Goal: Task Accomplishment & Management: Complete application form

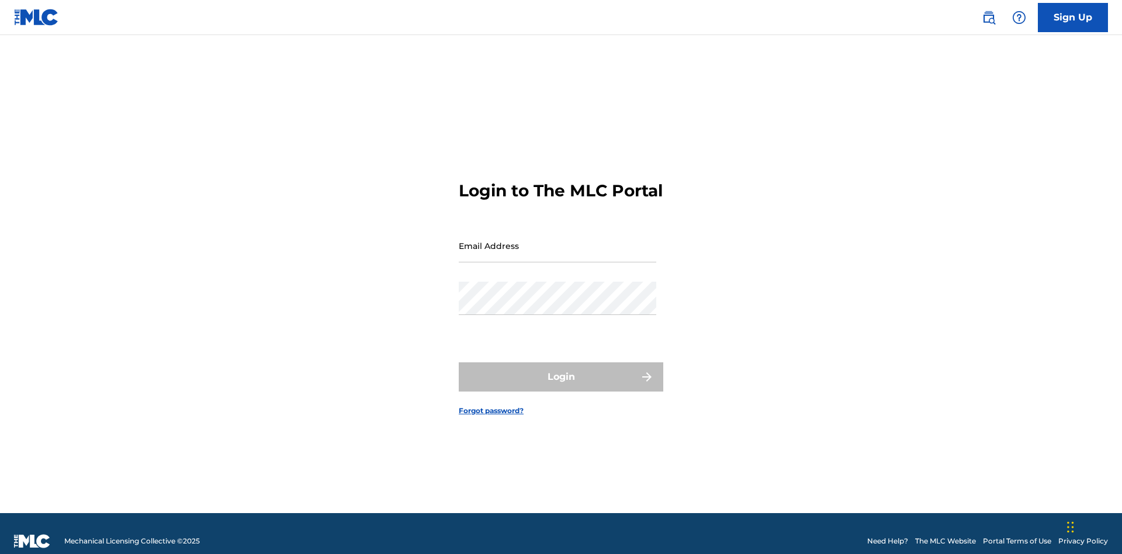
scroll to position [15, 0]
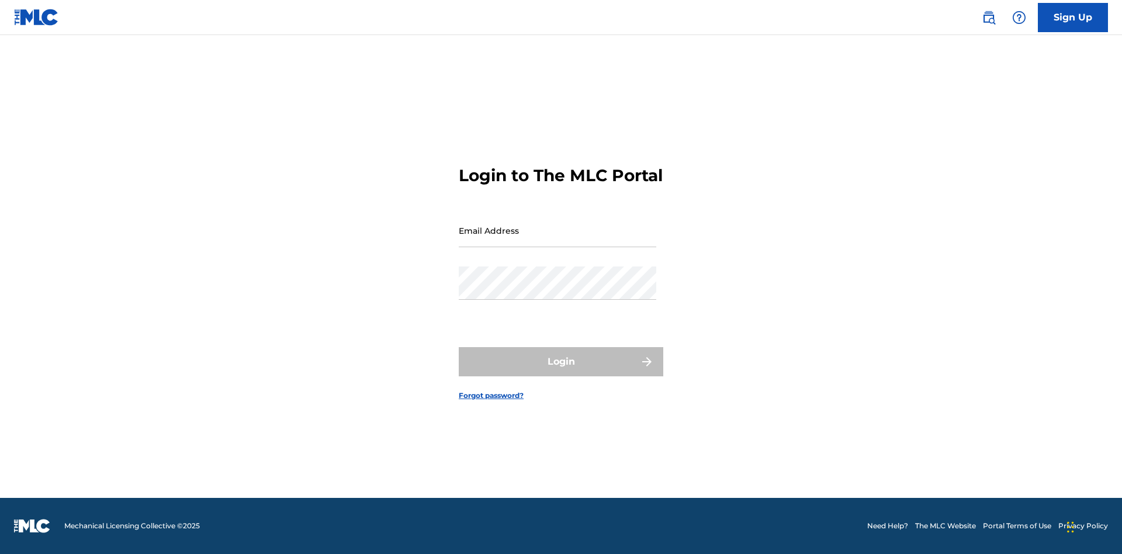
click at [557, 240] on input "Email Address" at bounding box center [557, 230] width 197 height 33
type input "[EMAIL_ADDRESS][DOMAIN_NAME]"
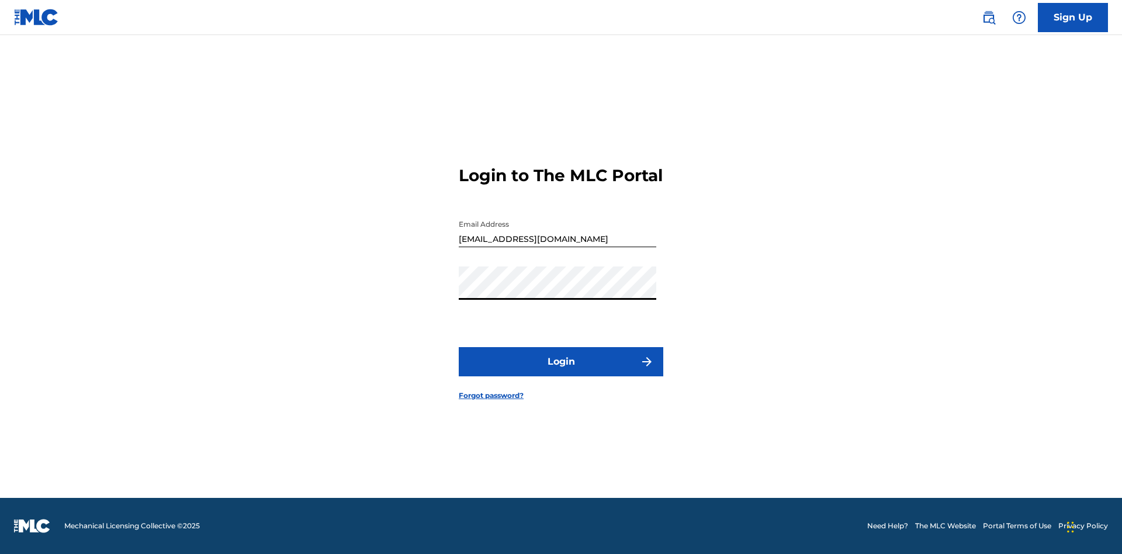
click at [561, 372] on button "Login" at bounding box center [561, 361] width 204 height 29
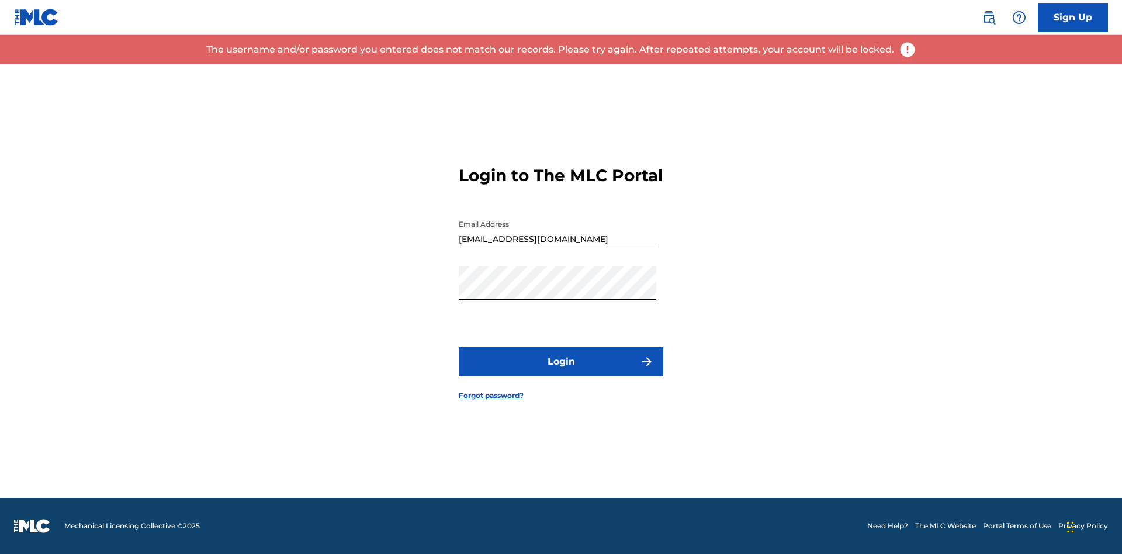
click at [557, 240] on input "[EMAIL_ADDRESS][DOMAIN_NAME]" at bounding box center [557, 230] width 197 height 33
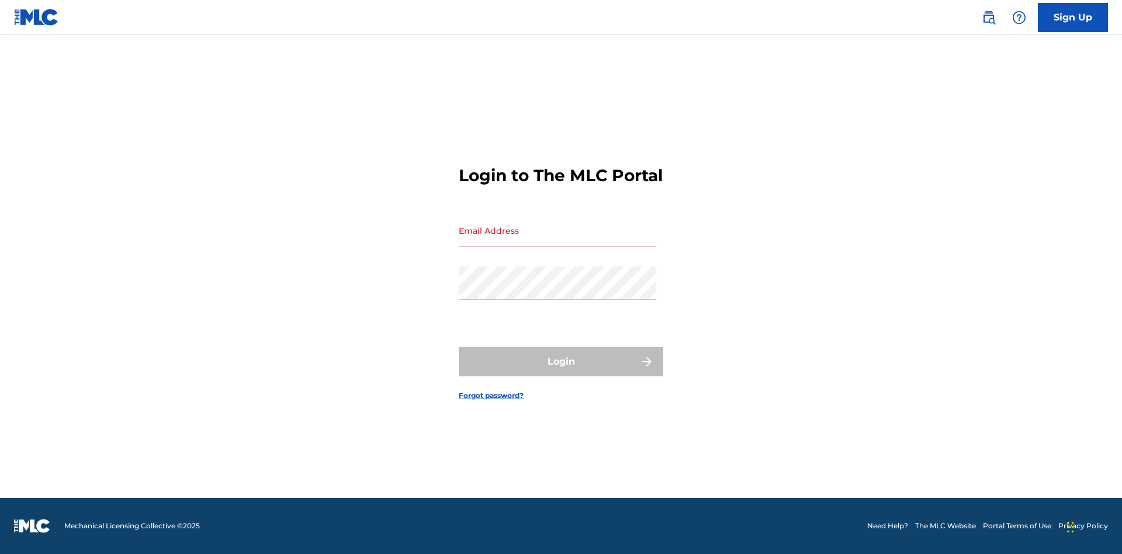
click at [557, 240] on input "Email Address" at bounding box center [557, 230] width 197 height 33
type input "[EMAIL_ADDRESS][DOMAIN_NAME]"
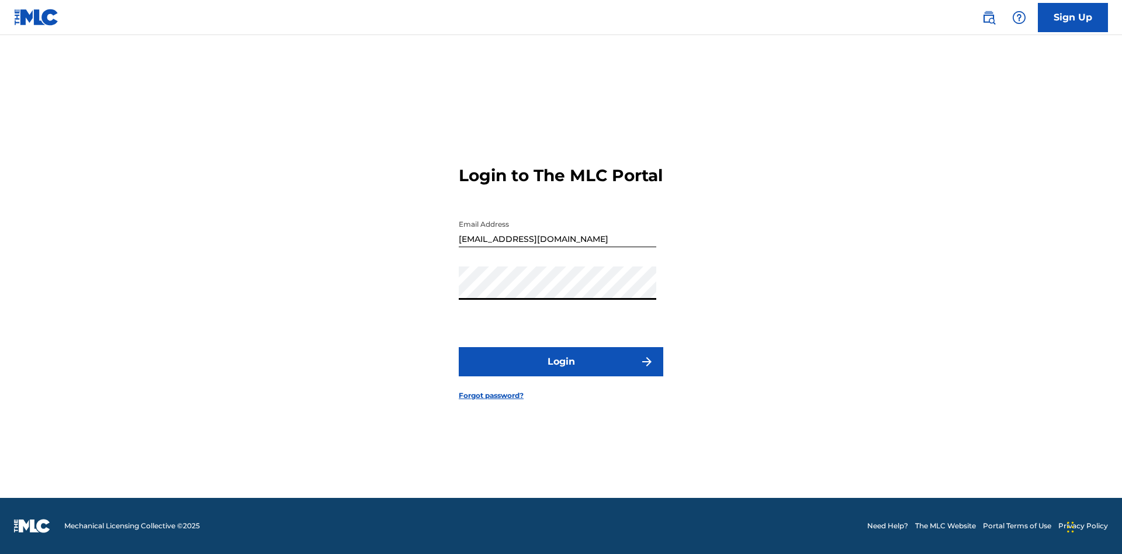
click at [561, 372] on button "Login" at bounding box center [561, 361] width 204 height 29
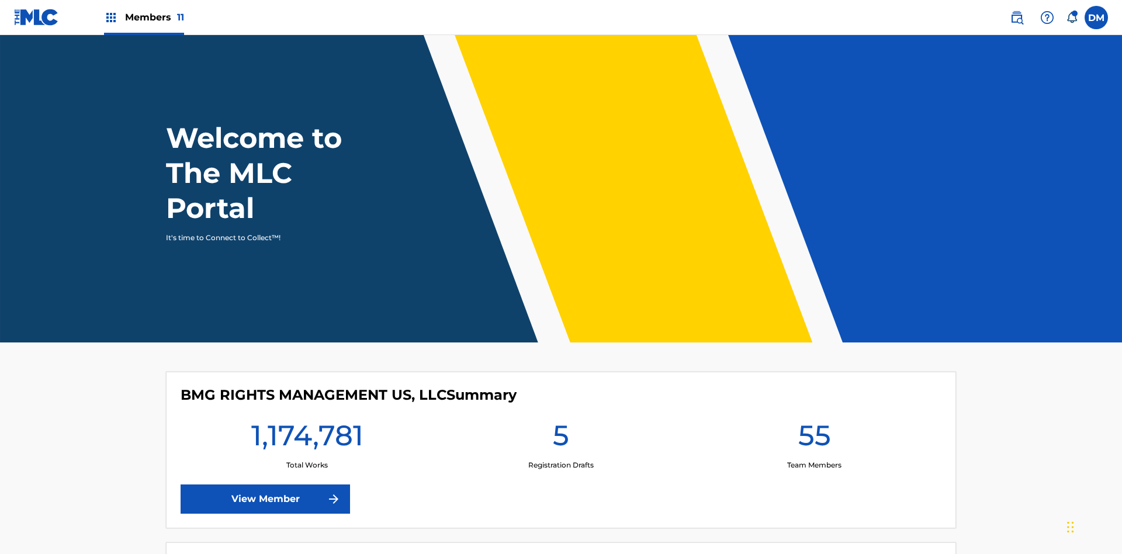
click at [144, 17] on span "Members 11" at bounding box center [154, 17] width 59 height 13
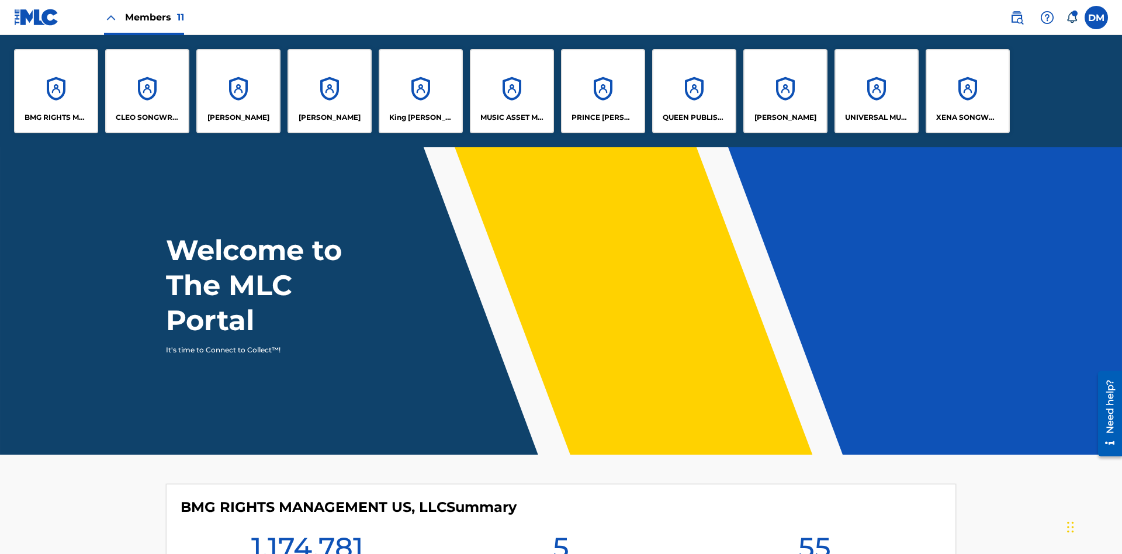
scroll to position [42, 0]
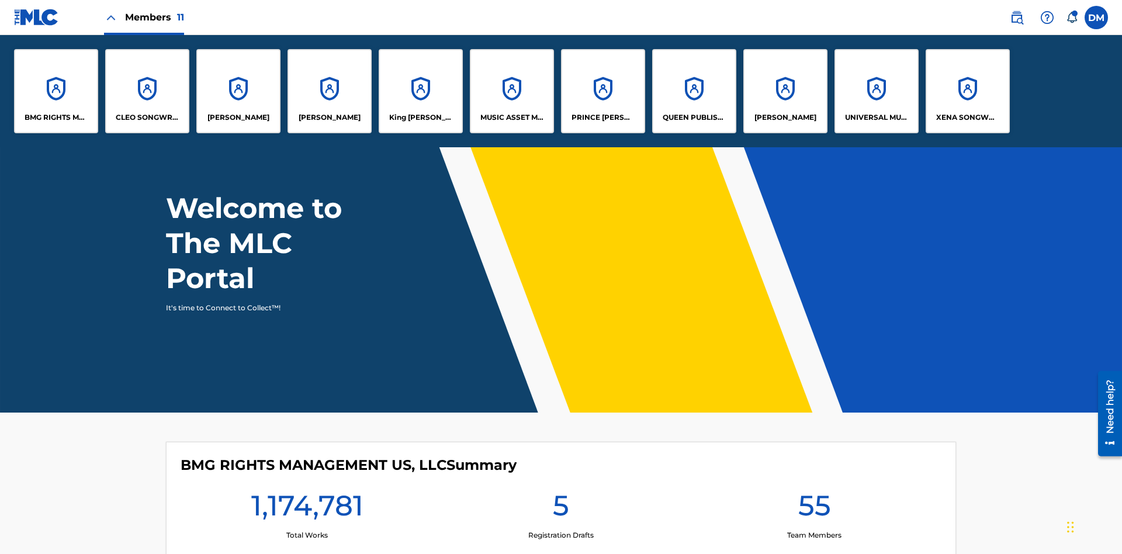
click at [876, 117] on p "UNIVERSAL MUSIC PUB GROUP" at bounding box center [877, 117] width 64 height 11
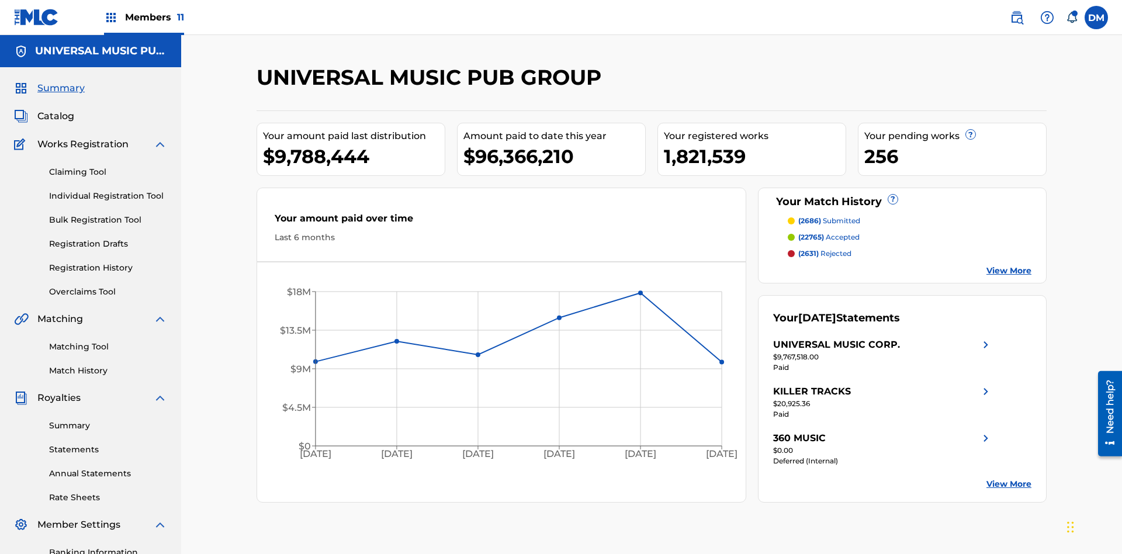
scroll to position [120, 0]
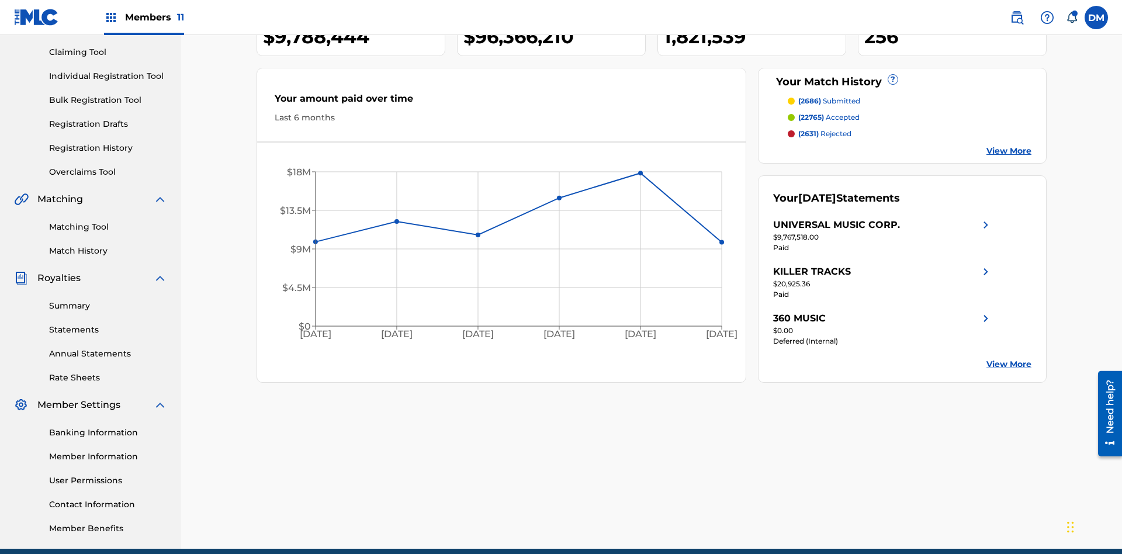
click at [108, 76] on link "Individual Registration Tool" at bounding box center [108, 76] width 118 height 12
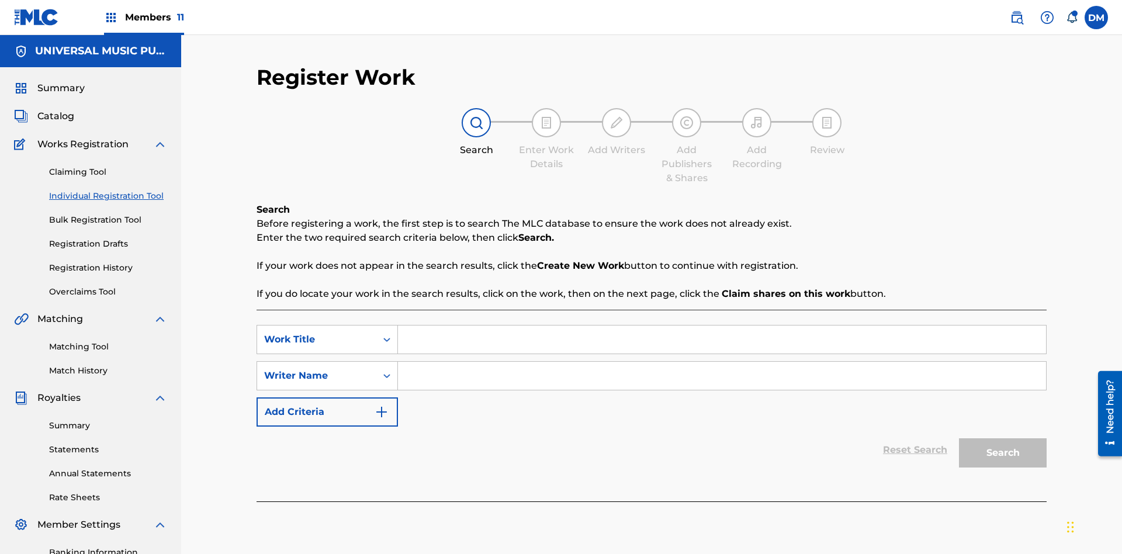
scroll to position [171, 0]
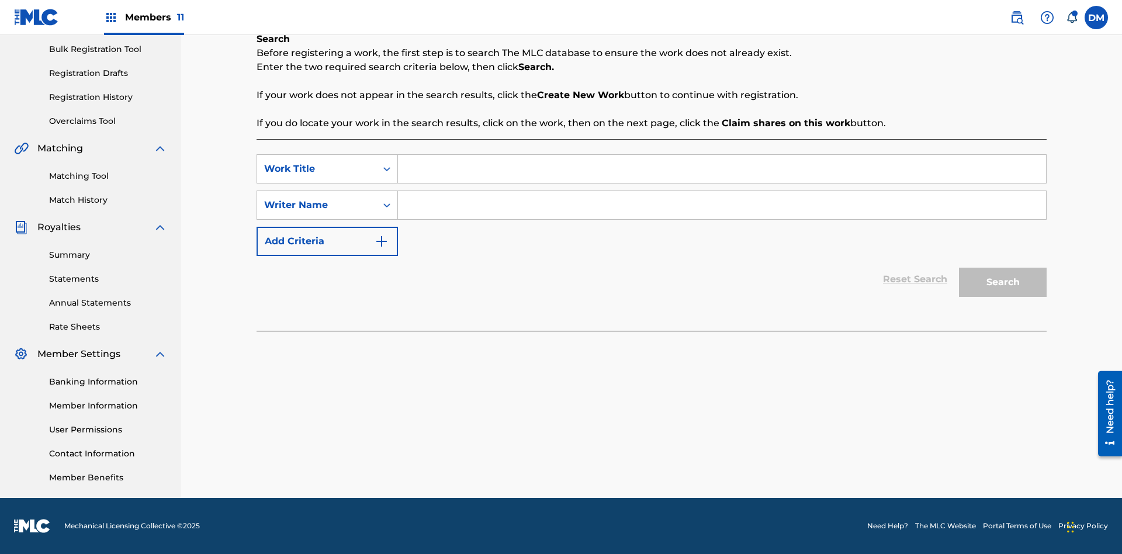
click at [721, 169] on input "Search Form" at bounding box center [722, 169] width 648 height 28
type input "My Favorite Dummy Music Work"
click at [721, 205] on input "Search Form" at bounding box center [722, 205] width 648 height 28
type input "1234567890"
click at [1002, 282] on button "Search" at bounding box center [1003, 282] width 88 height 29
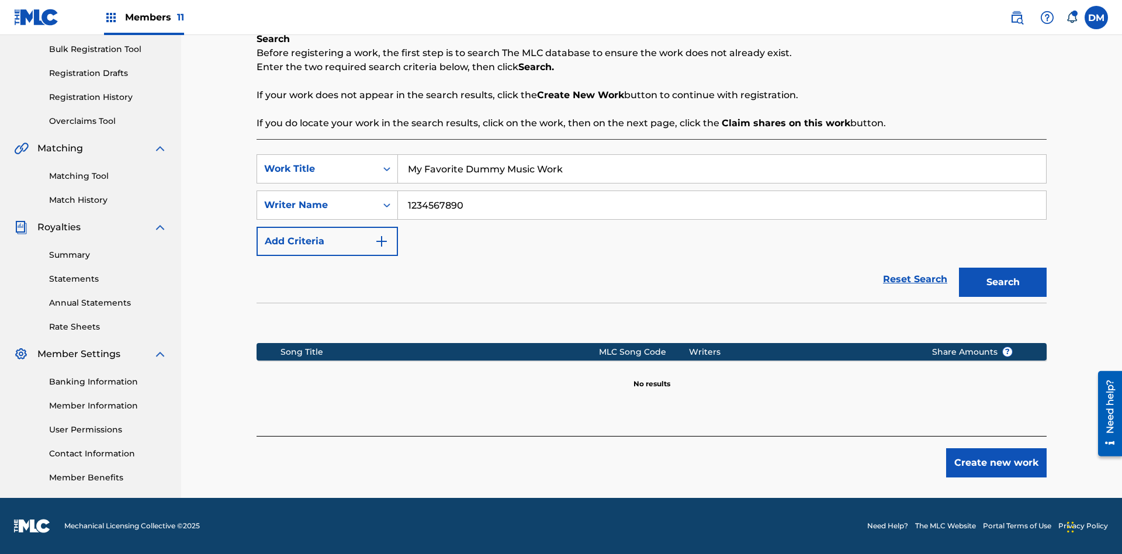
click at [996, 463] on button "Create new work" at bounding box center [996, 462] width 100 height 29
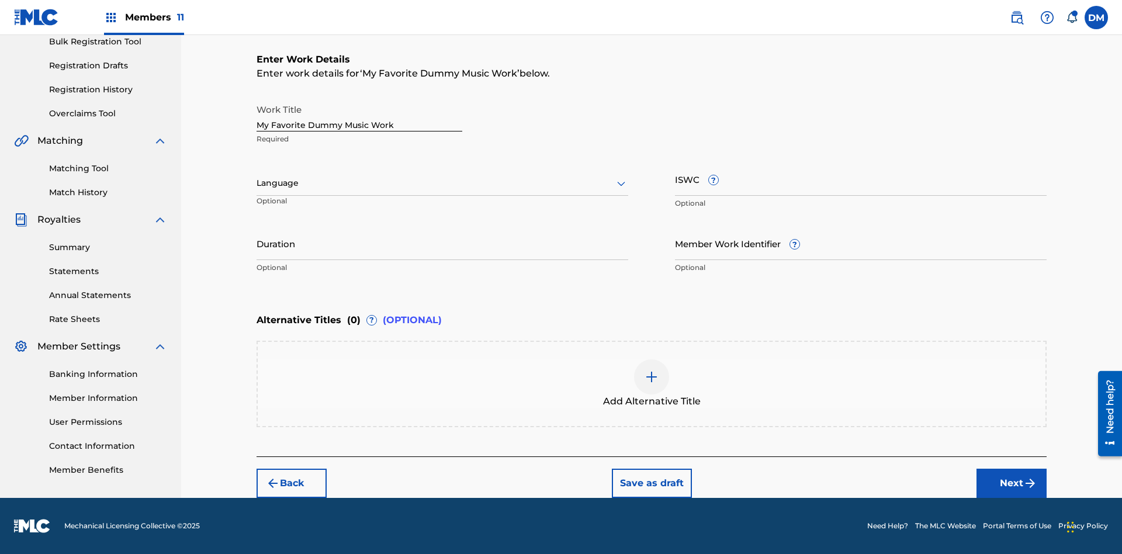
scroll to position [0, 0]
click at [1011, 483] on button "Next" at bounding box center [1011, 482] width 70 height 29
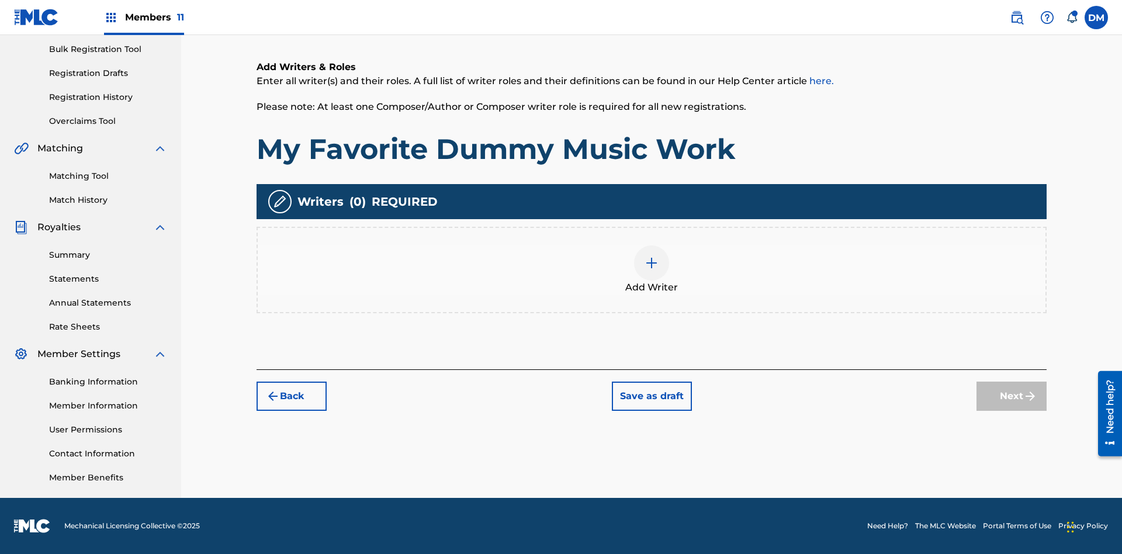
scroll to position [171, 0]
click at [651, 269] on img at bounding box center [651, 263] width 14 height 14
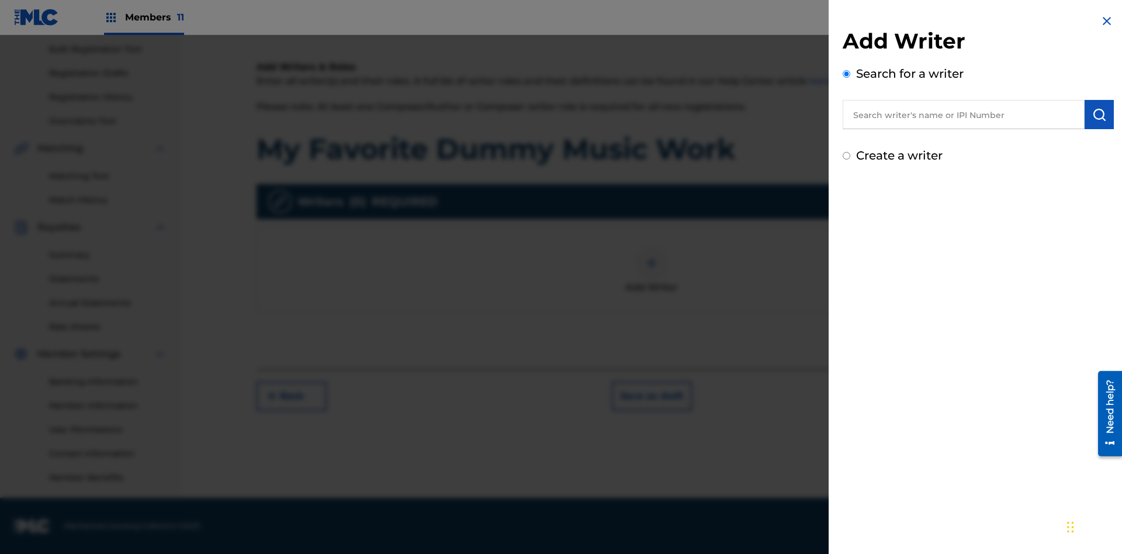
click at [963, 114] on input "text" at bounding box center [963, 114] width 242 height 29
type input "MARK STEVEN BERKOWITZ"
click at [1099, 114] on img "submit" at bounding box center [1099, 114] width 14 height 14
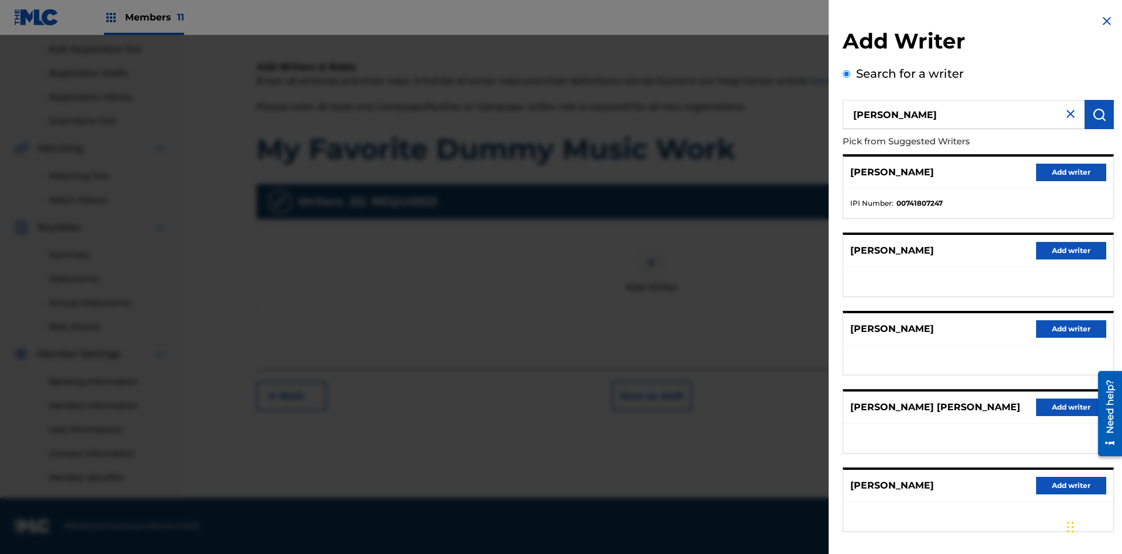
click at [1071, 172] on button "Add writer" at bounding box center [1071, 173] width 70 height 18
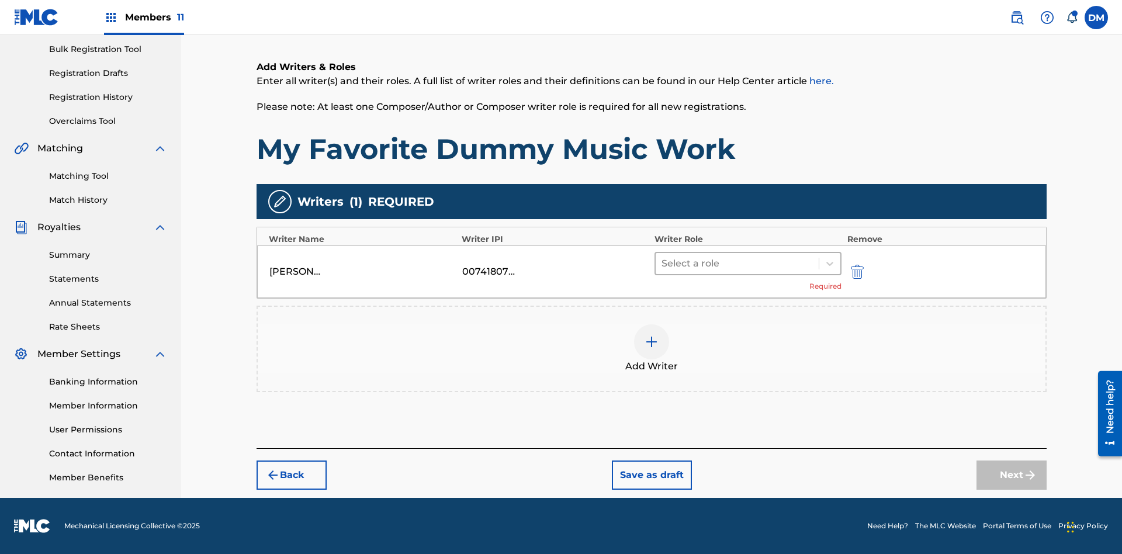
click at [662, 263] on input "text" at bounding box center [662, 263] width 2 height 14
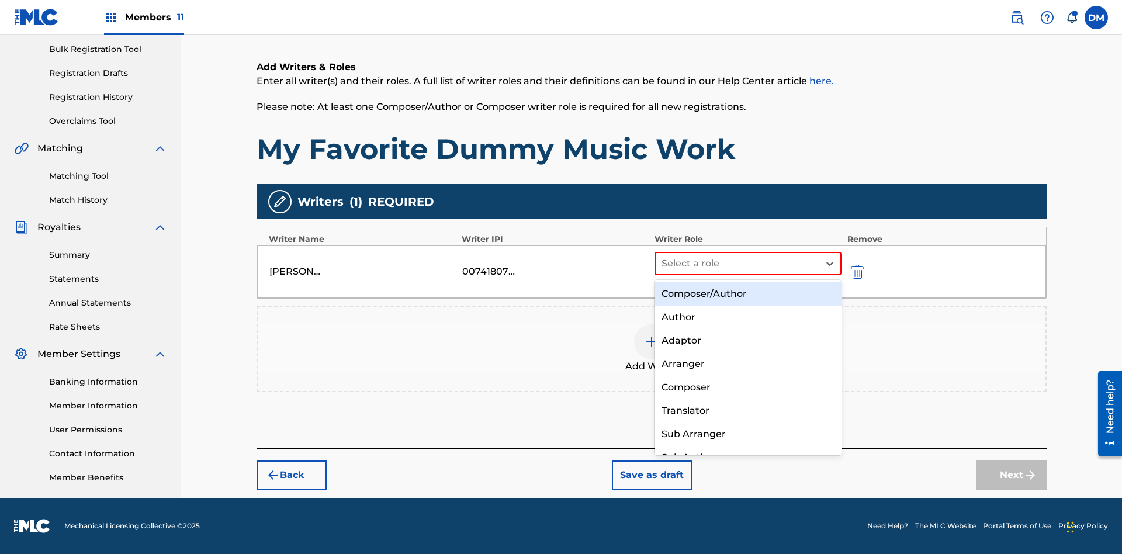
click at [747, 387] on div "Composer" at bounding box center [747, 387] width 187 height 23
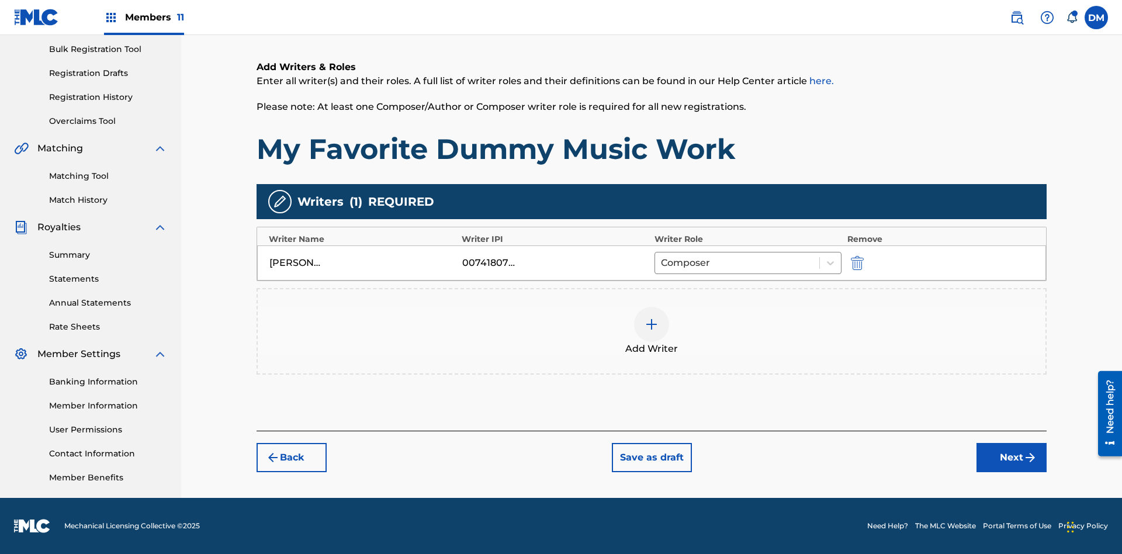
click at [1011, 457] on button "Next" at bounding box center [1011, 457] width 70 height 29
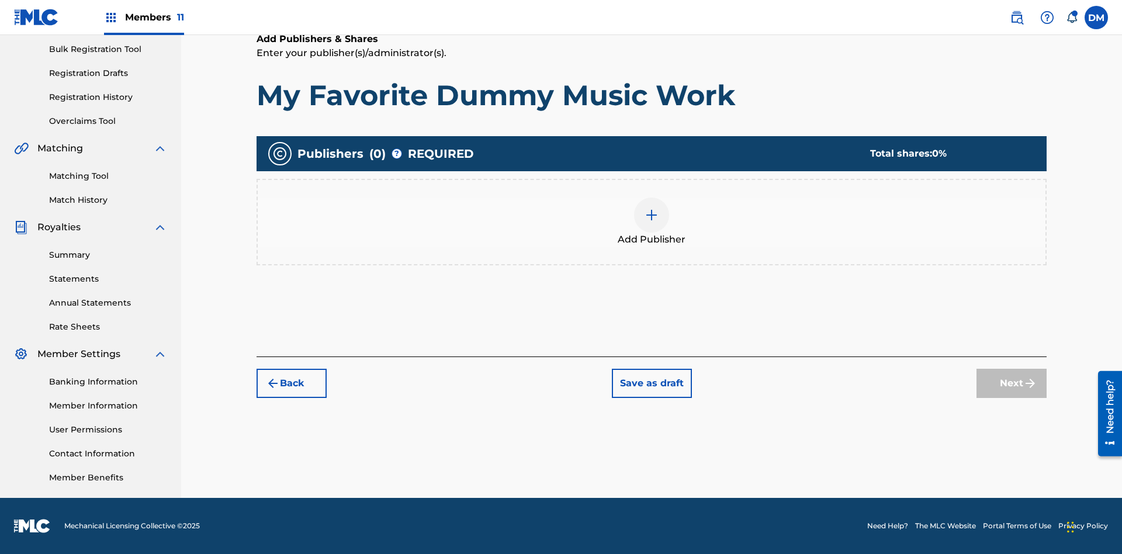
click at [651, 214] on img at bounding box center [651, 215] width 14 height 14
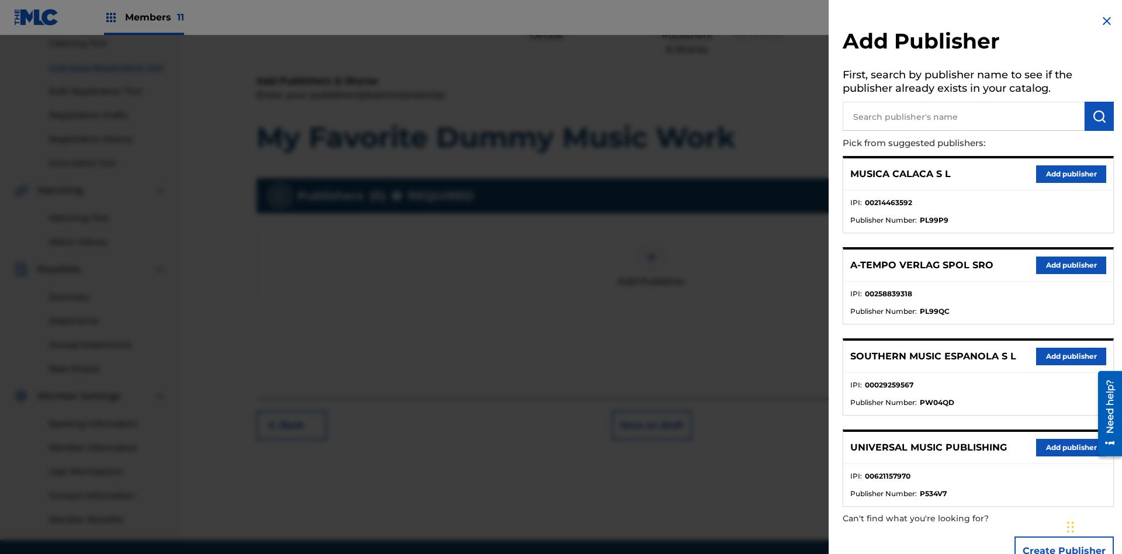
scroll to position [160, 0]
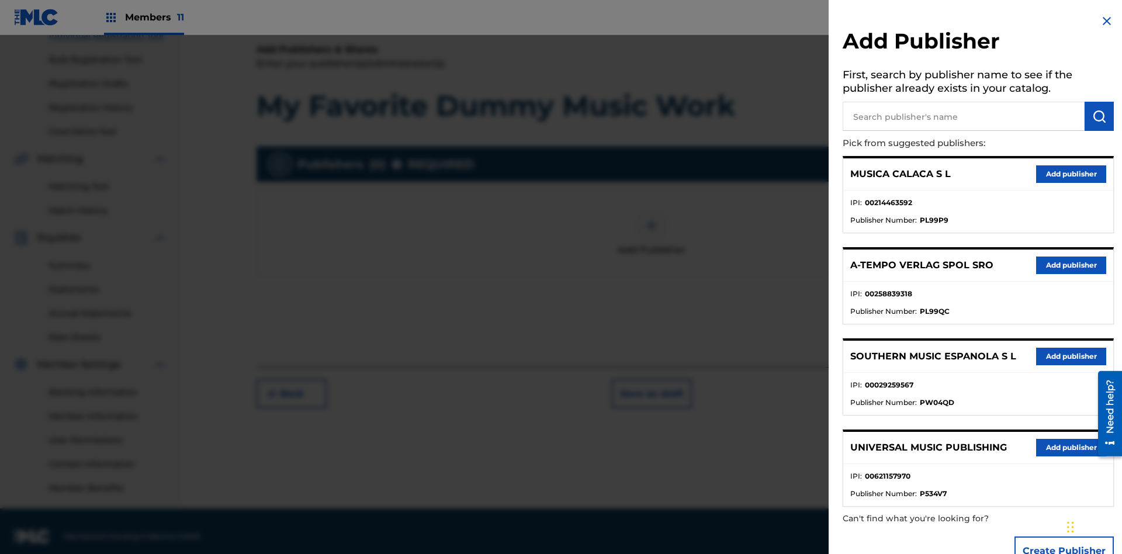
click at [963, 116] on input "text" at bounding box center [963, 116] width 242 height 29
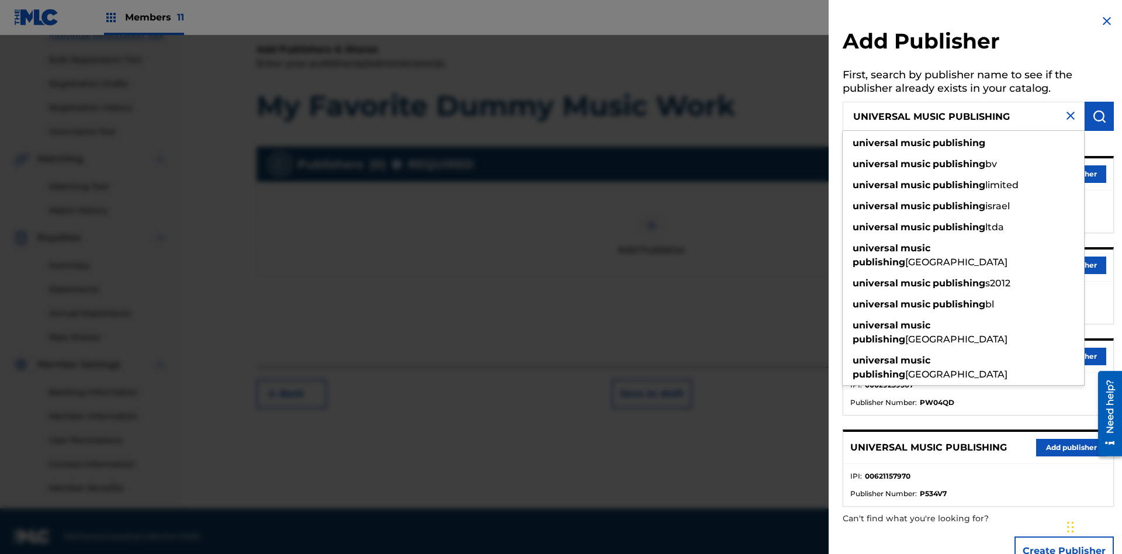
scroll to position [171, 0]
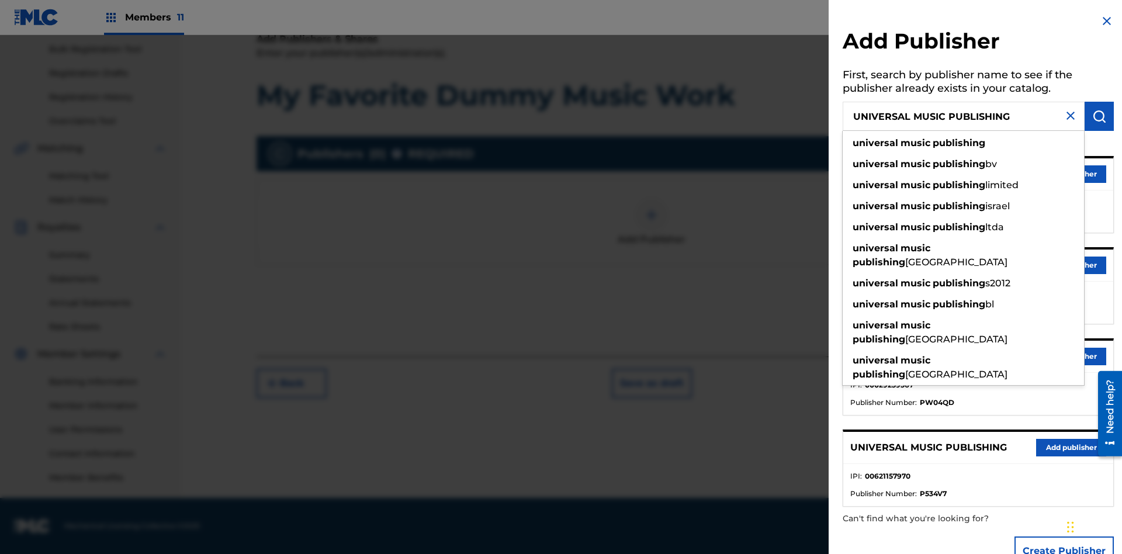
type input "UNIVERSAL MUSIC PUBLISHING"
click at [1099, 116] on img "submit" at bounding box center [1099, 116] width 14 height 14
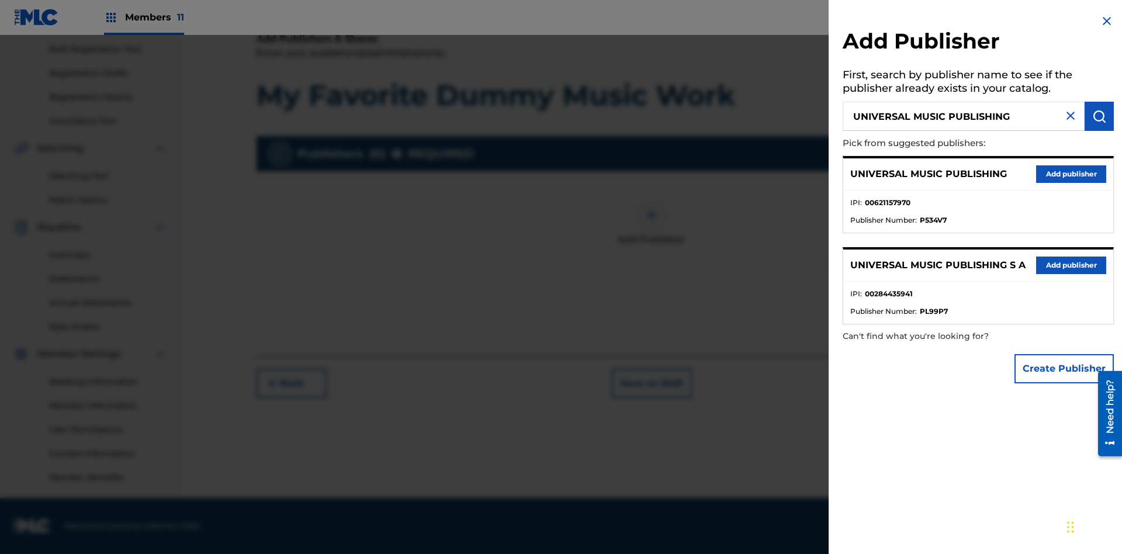
click at [1071, 173] on button "Add publisher" at bounding box center [1071, 174] width 70 height 18
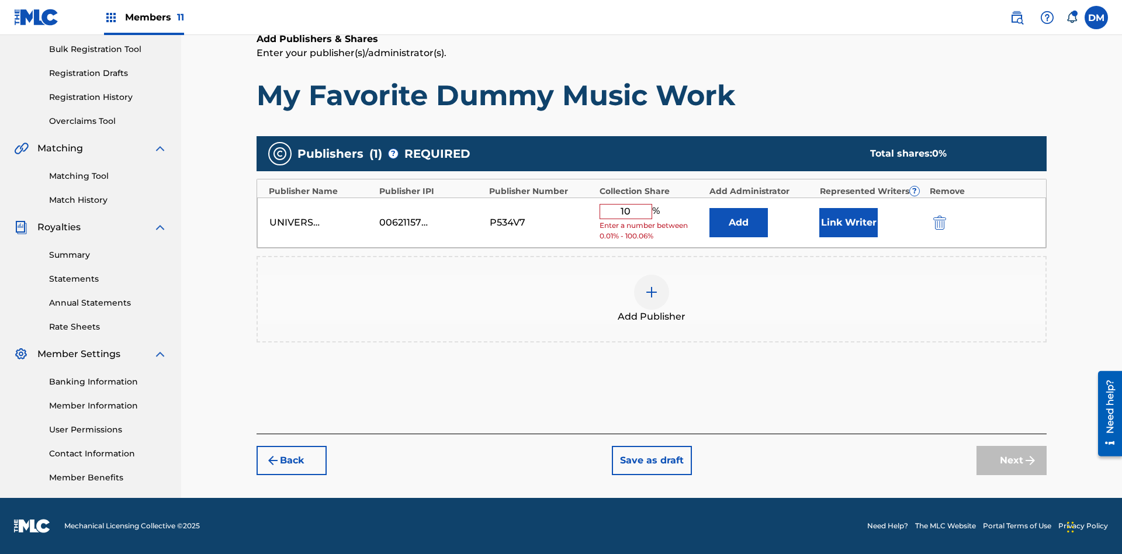
type input "100"
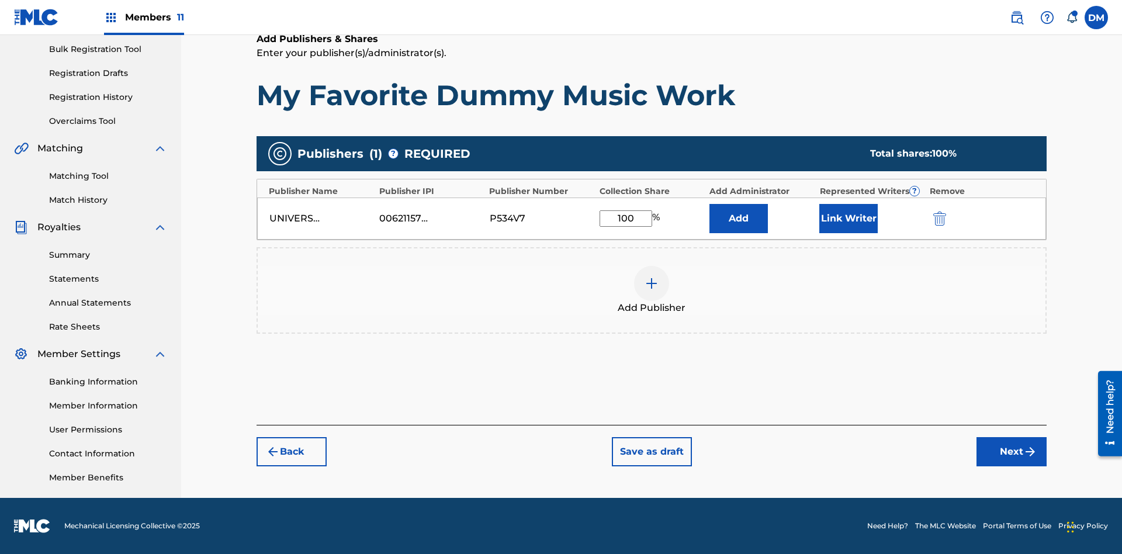
click at [1011, 452] on button "Next" at bounding box center [1011, 451] width 70 height 29
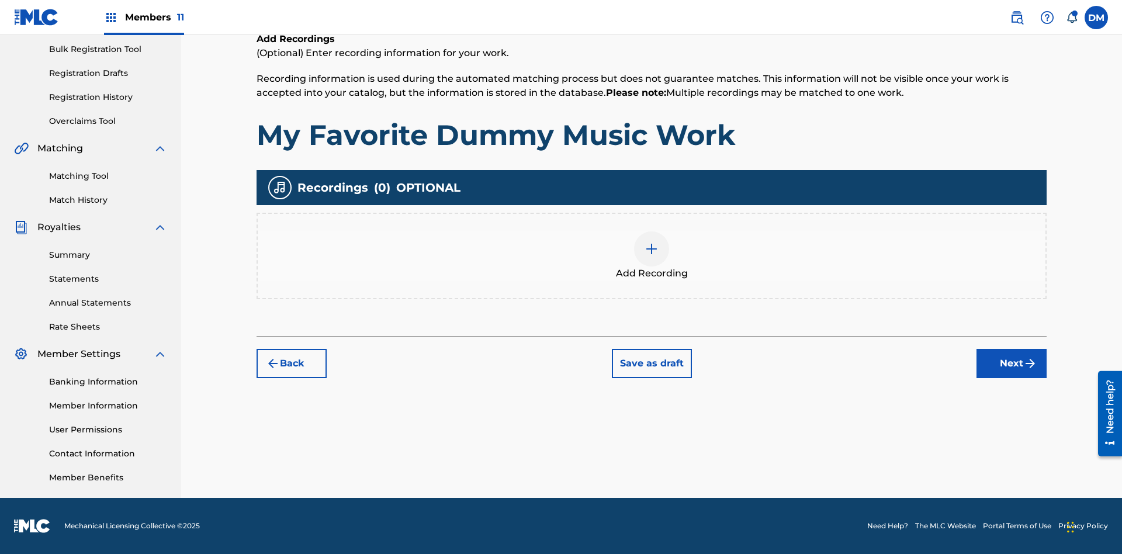
click at [1011, 363] on button "Next" at bounding box center [1011, 363] width 70 height 29
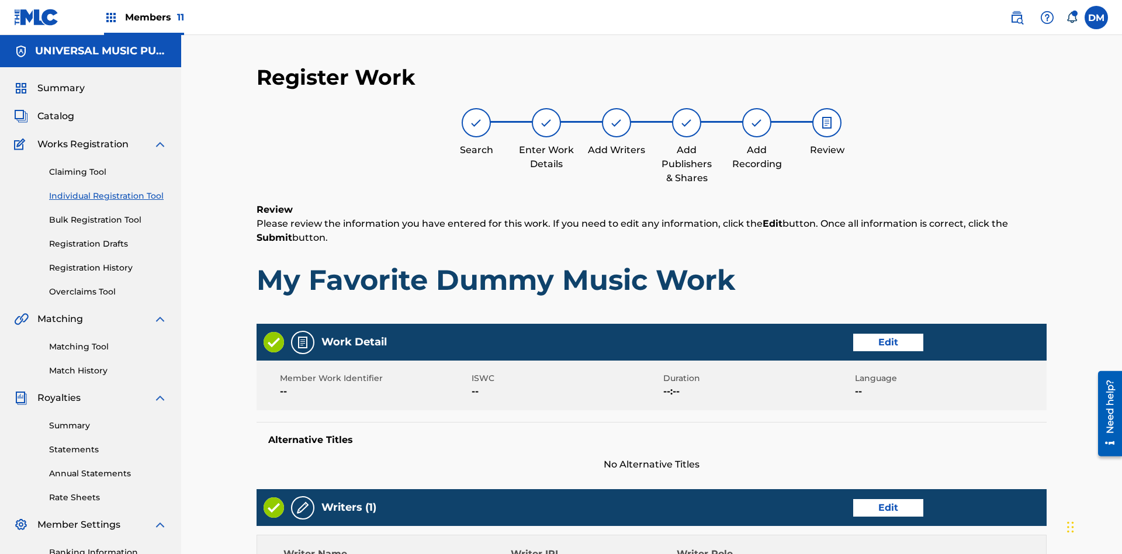
scroll to position [409, 0]
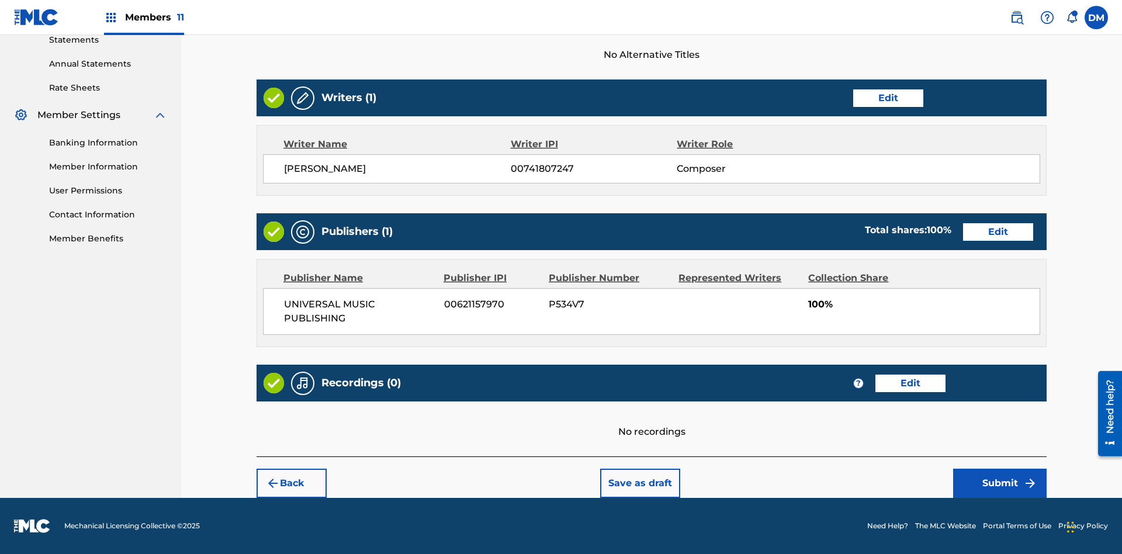
click at [999, 483] on button "Submit" at bounding box center [999, 482] width 93 height 29
